Goal: Information Seeking & Learning: Learn about a topic

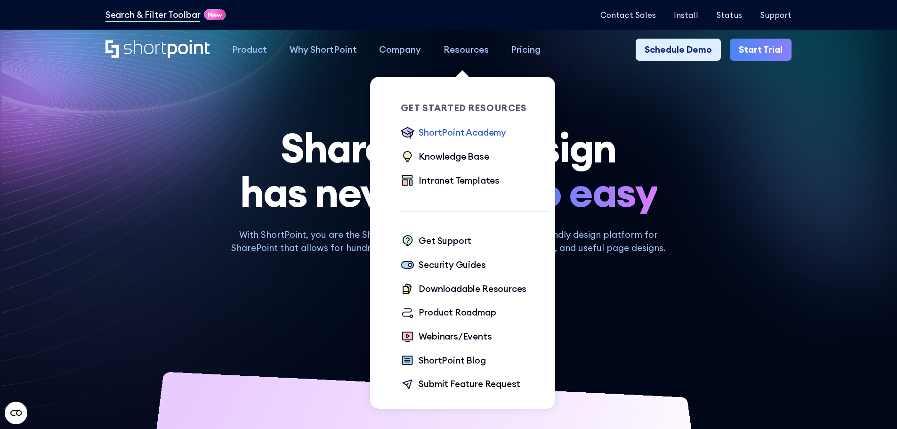
click at [476, 133] on div "ShortPoint Academy" at bounding box center [463, 133] width 88 height 14
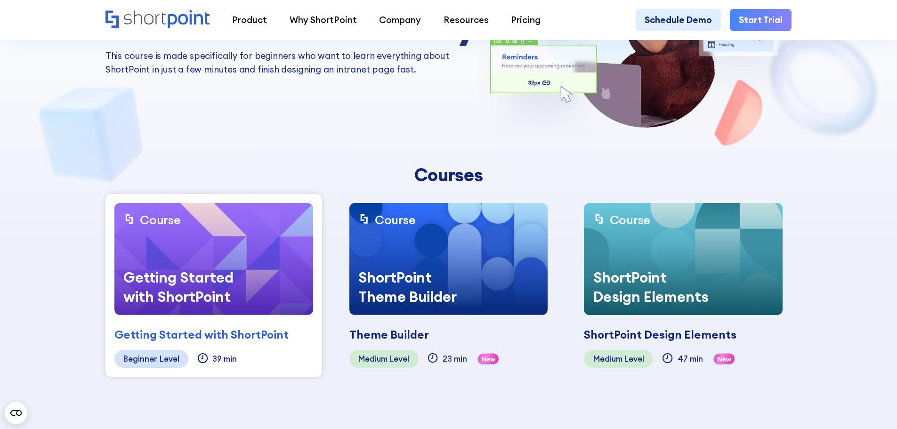
scroll to position [188, 0]
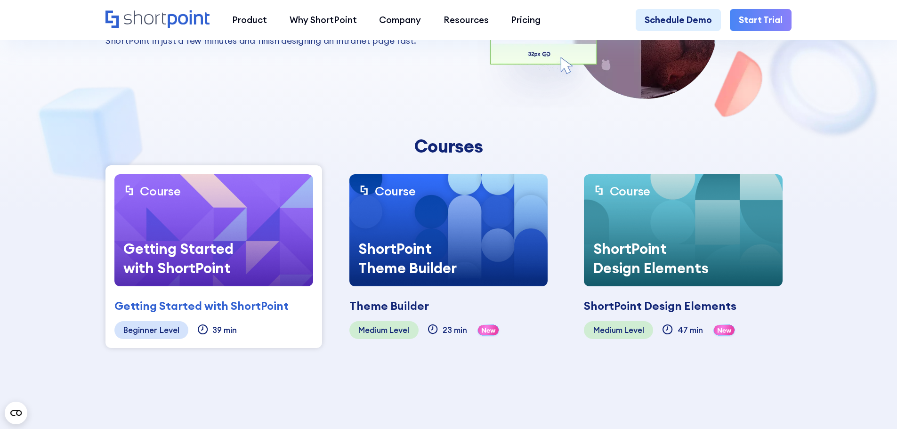
click at [686, 253] on div "ShortPoint Design Elements" at bounding box center [654, 258] width 141 height 56
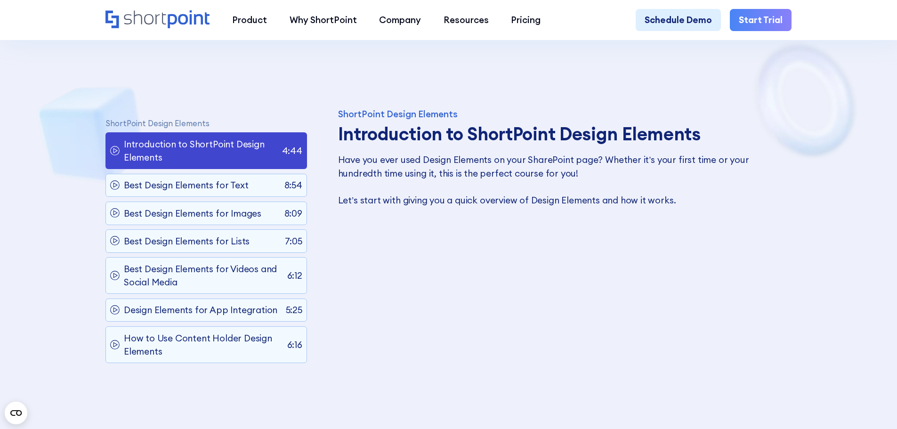
scroll to position [518, 0]
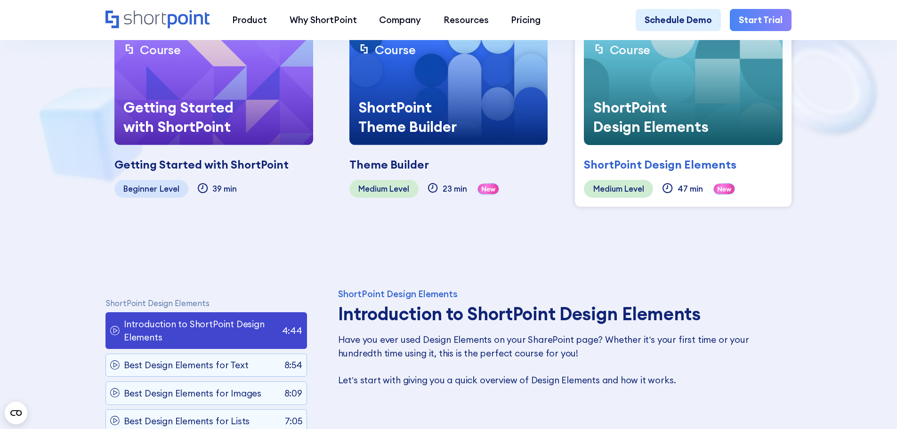
click at [677, 155] on div "ShortPoint Design Elements Coming soon" at bounding box center [683, 159] width 199 height 28
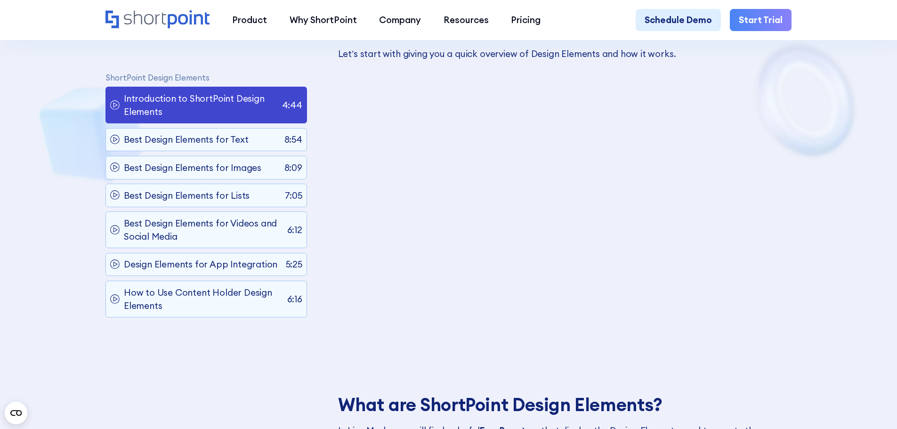
scroll to position [660, 0]
